Goal: Find specific page/section: Find specific page/section

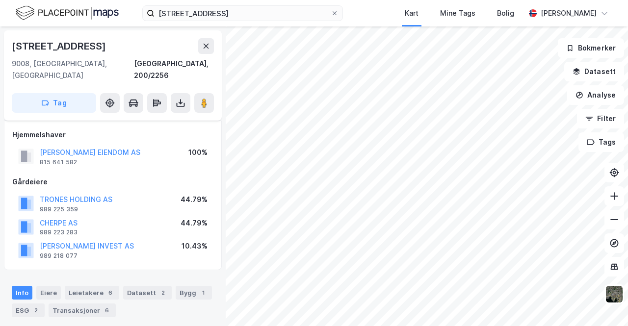
scroll to position [124, 0]
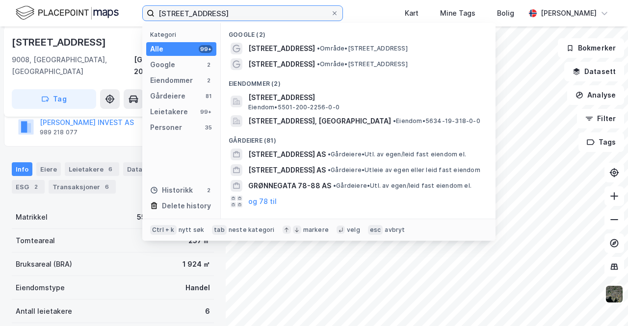
click at [279, 11] on input "[STREET_ADDRESS]" at bounding box center [242, 13] width 176 height 15
paste input "5001/316/562"
click at [279, 11] on input "5001/316/562" at bounding box center [242, 13] width 176 height 15
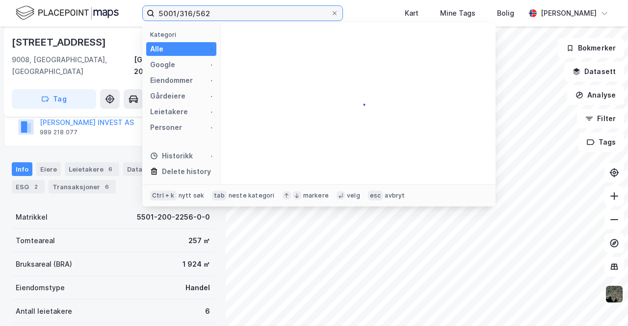
type input "5001/316/562"
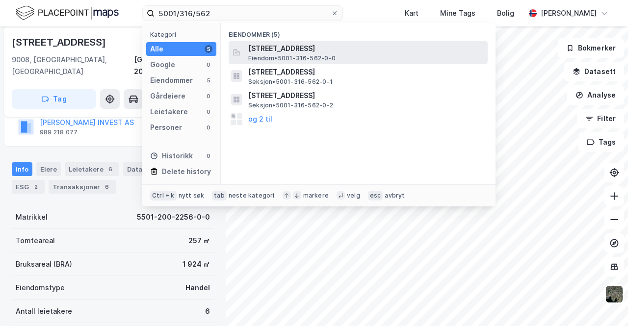
click at [284, 45] on span "[STREET_ADDRESS]" at bounding box center [365, 49] width 235 height 12
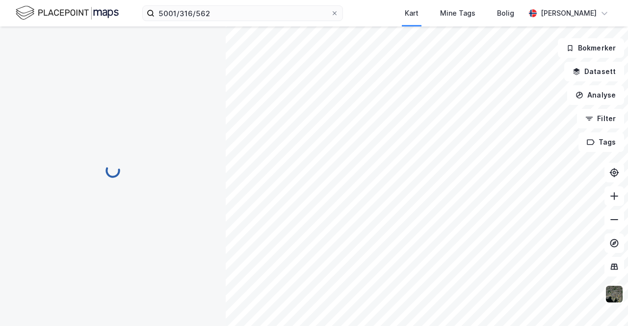
scroll to position [124, 0]
